Goal: Task Accomplishment & Management: Manage account settings

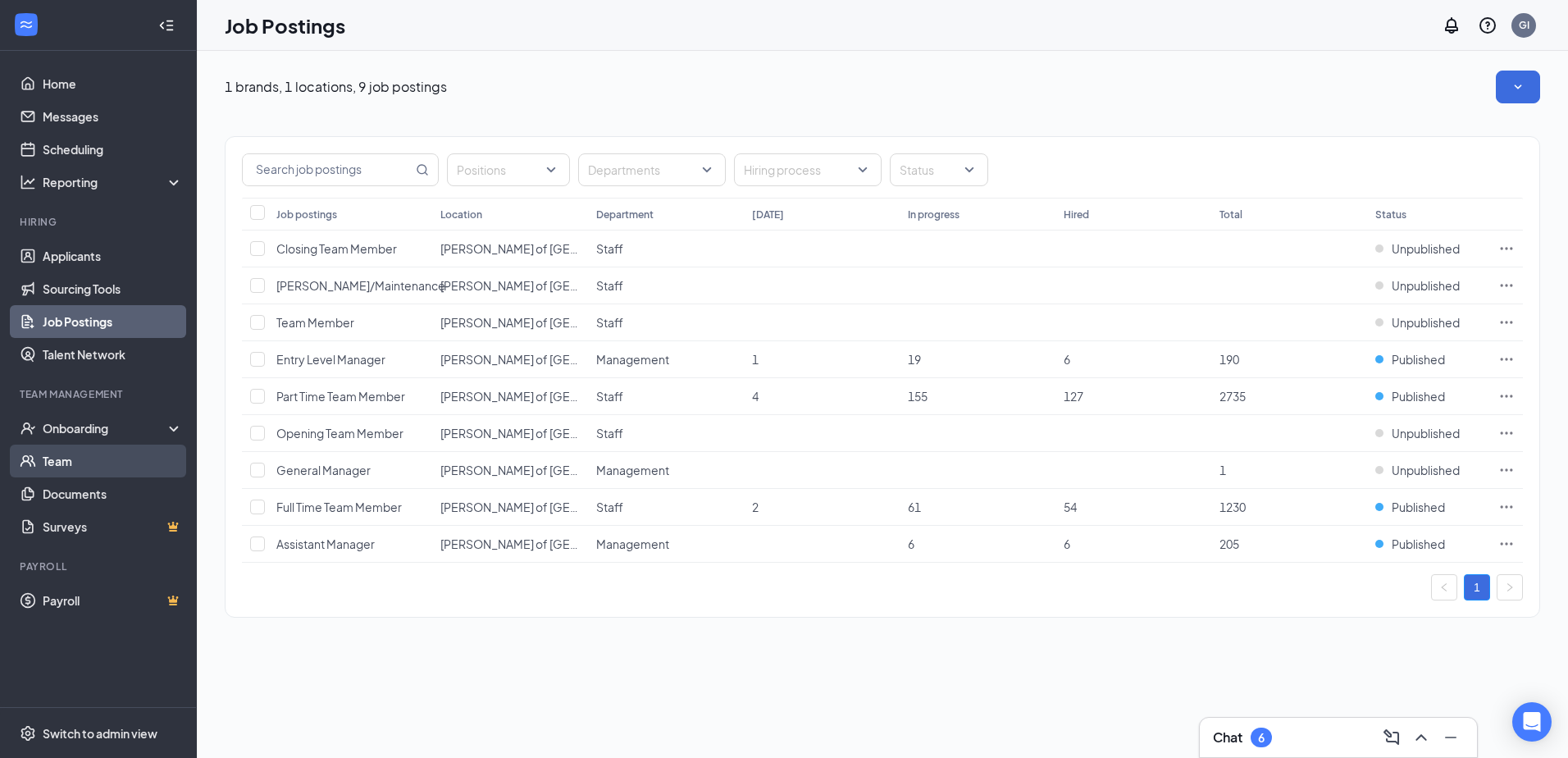
click at [44, 449] on link "Team" at bounding box center [113, 461] width 140 height 33
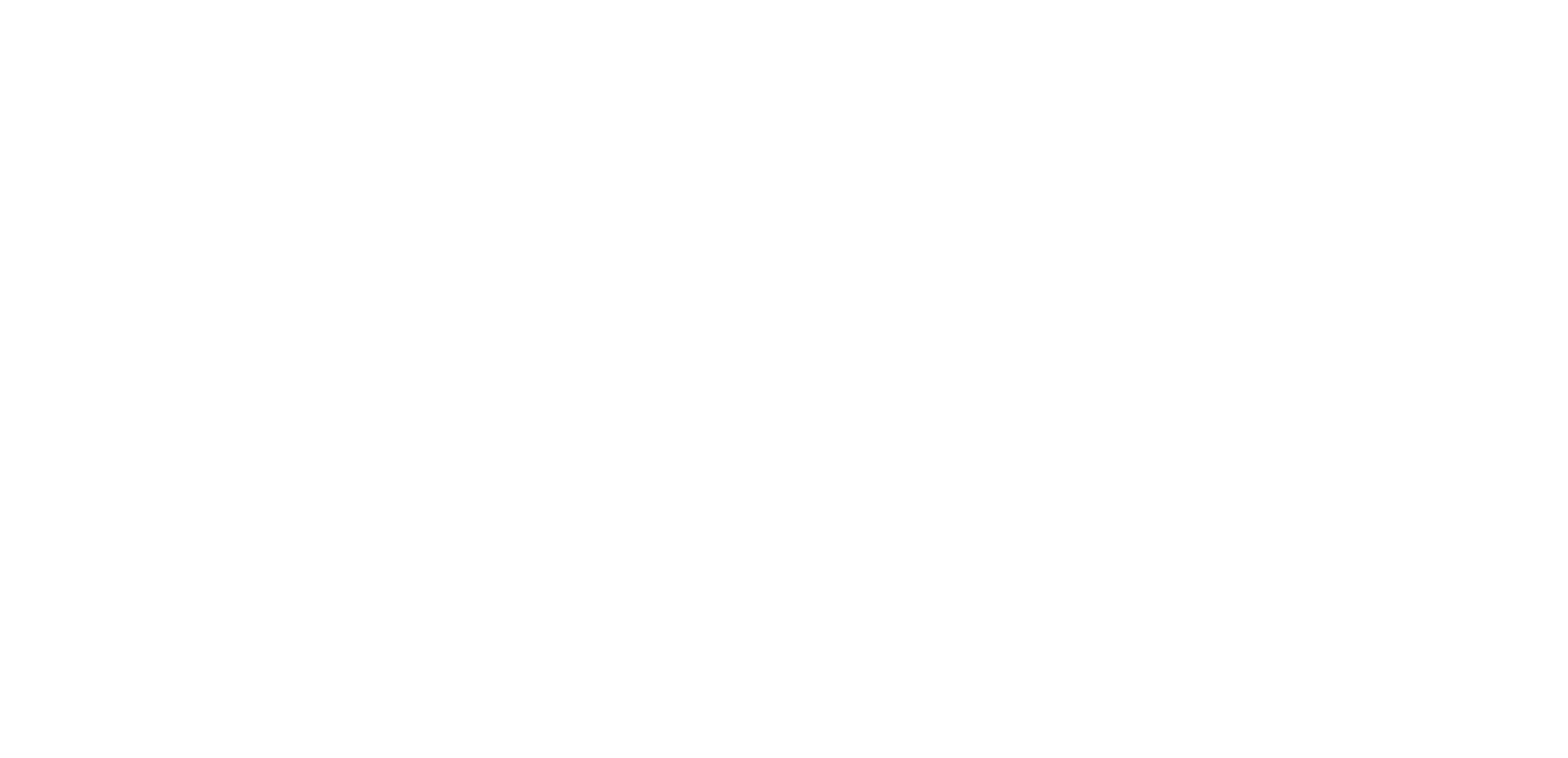
click at [0, 0] on html at bounding box center [0, 0] width 0 height 0
click at [62, 254] on body at bounding box center [784, 379] width 1568 height 758
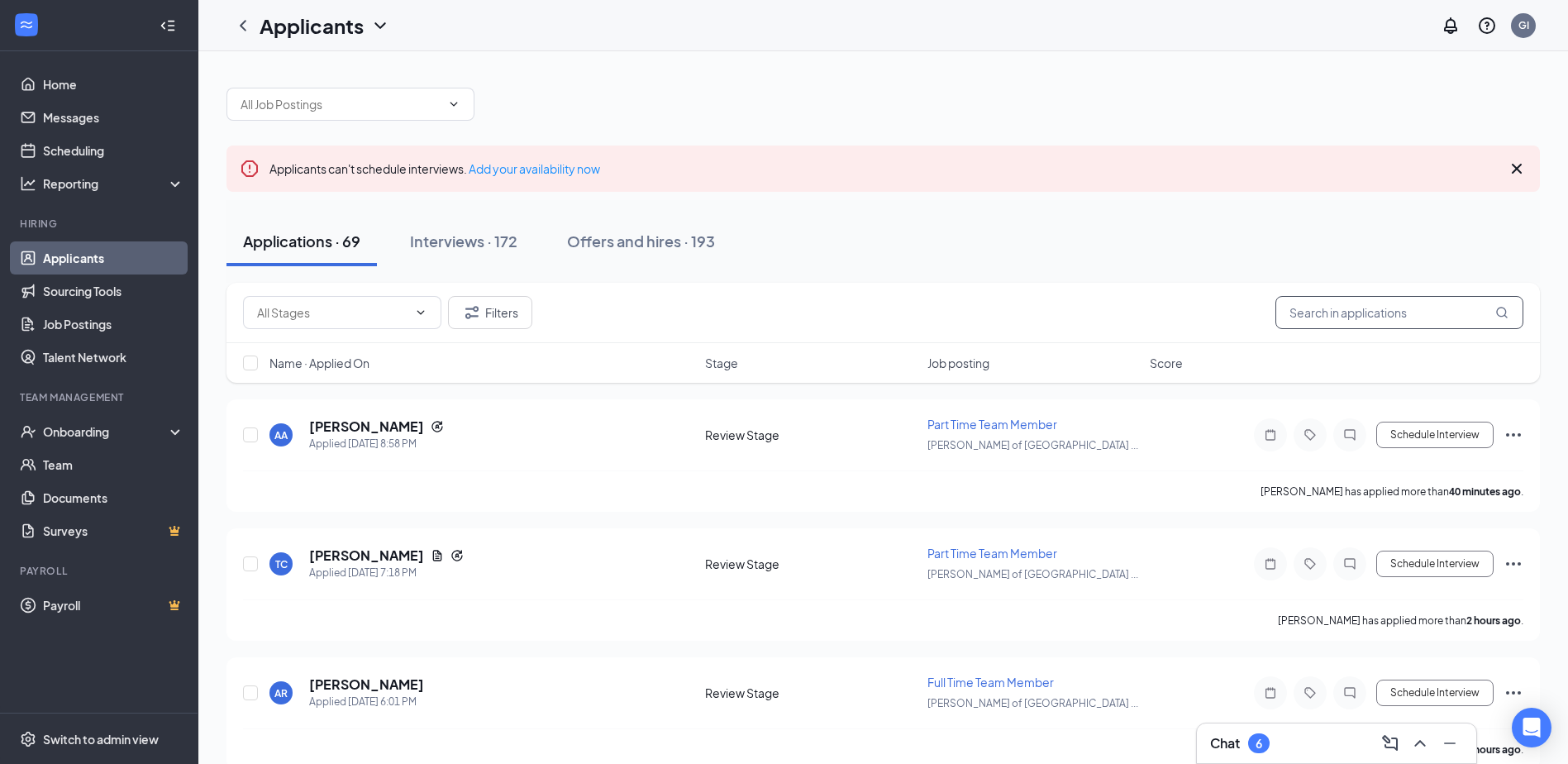
click at [1323, 317] on input "text" at bounding box center [1400, 312] width 248 height 33
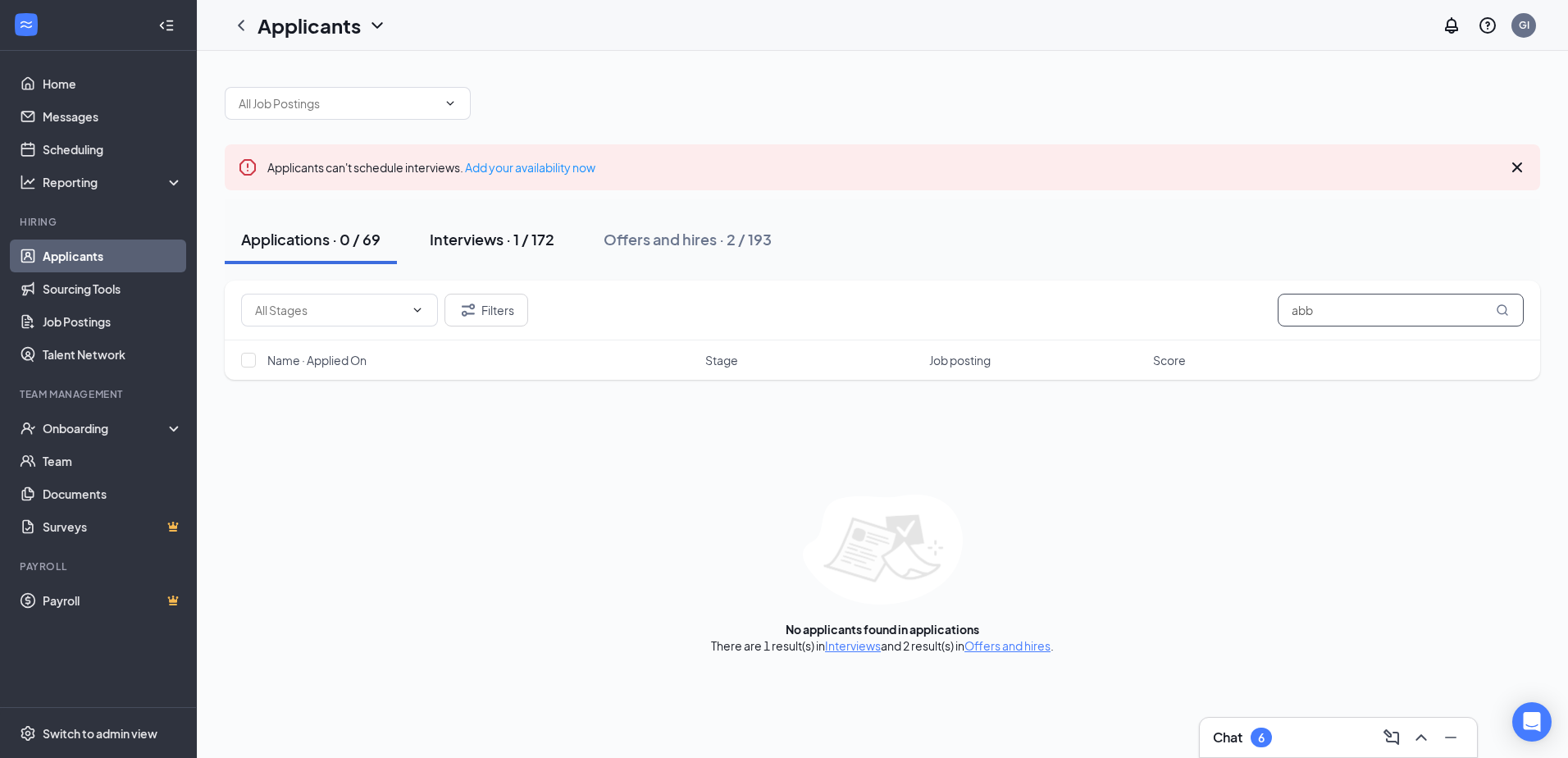
type input "abb"
click at [497, 232] on div "Interviews · 1 / 172" at bounding box center [492, 239] width 125 height 21
